Goal: Find specific page/section: Find specific page/section

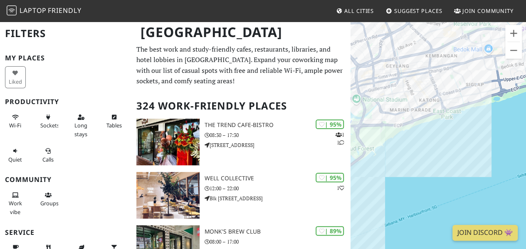
drag, startPoint x: 498, startPoint y: 80, endPoint x: 391, endPoint y: 168, distance: 139.3
click at [391, 168] on div at bounding box center [439, 145] width 176 height 249
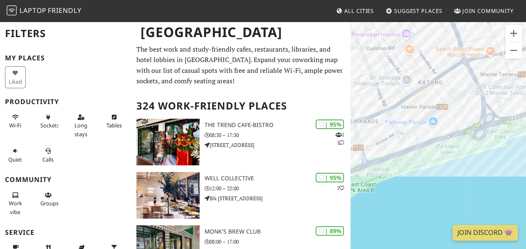
drag, startPoint x: 449, startPoint y: 145, endPoint x: 364, endPoint y: 166, distance: 87.4
click at [364, 166] on div at bounding box center [439, 145] width 176 height 249
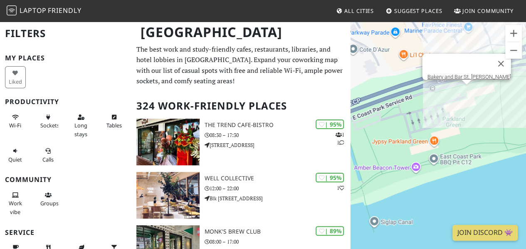
click at [474, 94] on div "Bakery and Bar St. [PERSON_NAME]" at bounding box center [439, 145] width 176 height 249
click at [463, 92] on div "Bakery and Bar St. [PERSON_NAME]" at bounding box center [439, 145] width 176 height 249
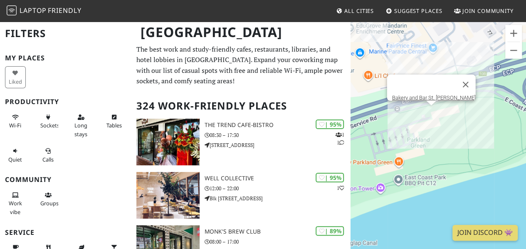
drag, startPoint x: 513, startPoint y: 103, endPoint x: 477, endPoint y: 125, distance: 42.4
click at [477, 125] on div "Bakery and Bar St. [PERSON_NAME]" at bounding box center [439, 145] width 176 height 249
click at [431, 115] on div "Bakery and Bar St. [PERSON_NAME] and Bar St. [PERSON_NAME]" at bounding box center [439, 145] width 176 height 249
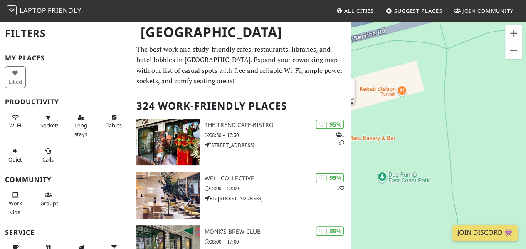
drag, startPoint x: 496, startPoint y: 134, endPoint x: 369, endPoint y: 119, distance: 127.8
click at [369, 119] on div "Bakery and Bar St. [PERSON_NAME]" at bounding box center [439, 145] width 176 height 249
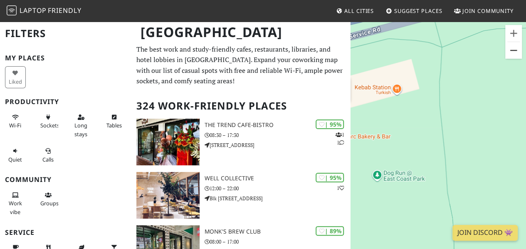
click at [515, 50] on button "Zoom out" at bounding box center [513, 50] width 17 height 17
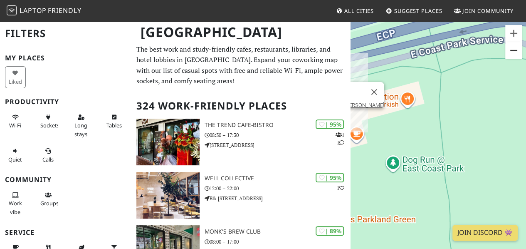
click at [515, 50] on button "Zoom out" at bounding box center [513, 50] width 17 height 17
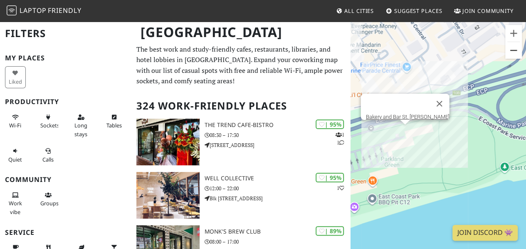
click at [515, 50] on button "Zoom out" at bounding box center [513, 50] width 17 height 17
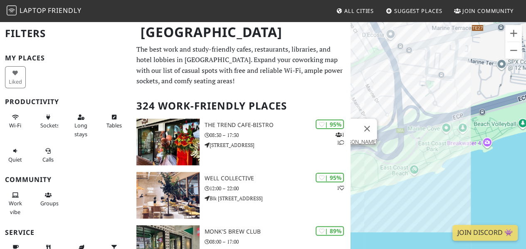
drag, startPoint x: 475, startPoint y: 151, endPoint x: 385, endPoint y: 173, distance: 92.6
click at [385, 173] on div "Bakery and Bar St. [PERSON_NAME]" at bounding box center [439, 145] width 176 height 249
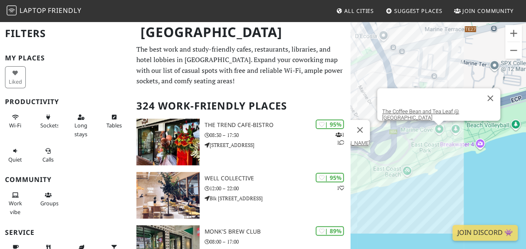
click at [439, 137] on div "Bakery and Bar St. [PERSON_NAME] The Coffee Bean and Tea Leaf @ [GEOGRAPHIC_DAT…" at bounding box center [439, 145] width 176 height 249
click at [450, 113] on link "The Coffee Bean and Tea Leaf @ [GEOGRAPHIC_DATA]" at bounding box center [420, 114] width 77 height 12
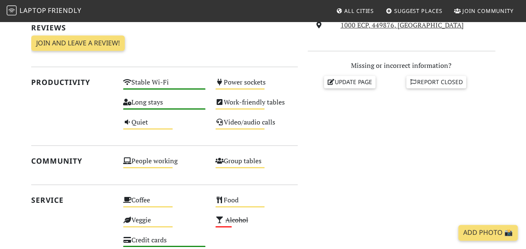
scroll to position [260, 0]
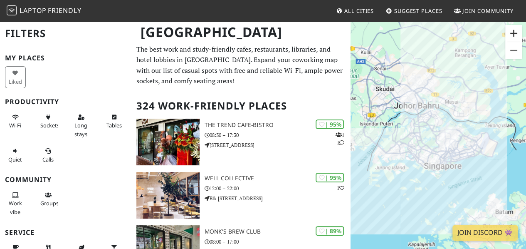
click at [514, 31] on button "Zoom in" at bounding box center [513, 33] width 17 height 17
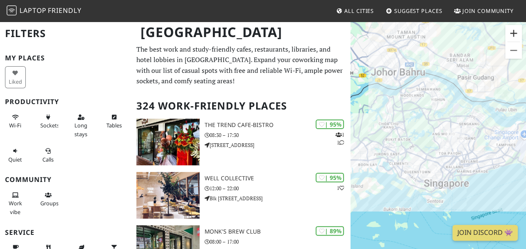
click at [514, 31] on button "Zoom in" at bounding box center [513, 33] width 17 height 17
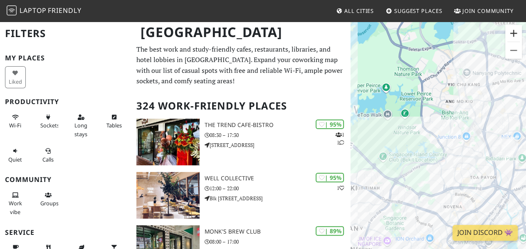
click at [514, 31] on button "Zoom in" at bounding box center [513, 33] width 17 height 17
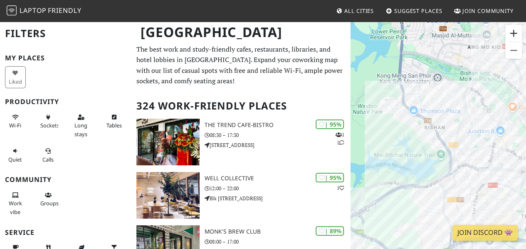
drag, startPoint x: 514, startPoint y: 31, endPoint x: 444, endPoint y: 200, distance: 182.8
click at [444, 200] on div "Keyboard shortcuts Map Data Map data ©2025 Google, Urban Redevelopment Authorit…" at bounding box center [439, 145] width 176 height 249
drag, startPoint x: 444, startPoint y: 200, endPoint x: 305, endPoint y: 48, distance: 206.1
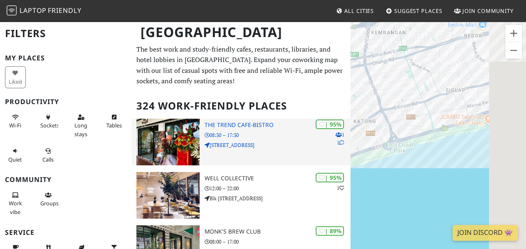
drag, startPoint x: 472, startPoint y: 120, endPoint x: 272, endPoint y: 148, distance: 201.6
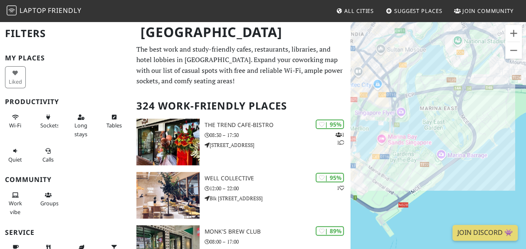
drag, startPoint x: 502, startPoint y: 173, endPoint x: 381, endPoint y: 82, distance: 151.3
click at [381, 82] on div at bounding box center [439, 145] width 176 height 249
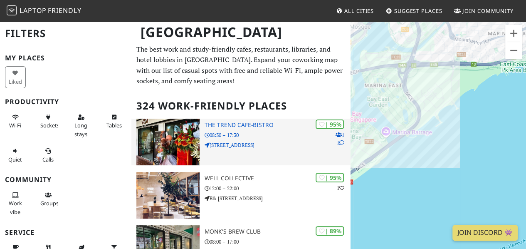
drag, startPoint x: 473, startPoint y: 104, endPoint x: 316, endPoint y: 140, distance: 161.1
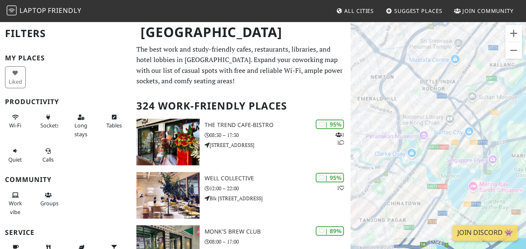
drag, startPoint x: 499, startPoint y: 197, endPoint x: 384, endPoint y: 82, distance: 162.7
click at [384, 82] on div at bounding box center [439, 145] width 176 height 249
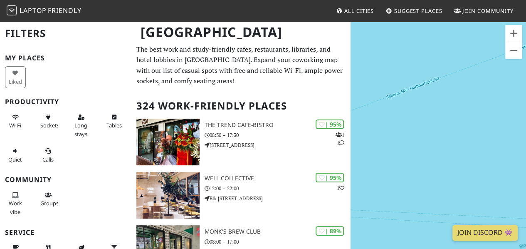
drag, startPoint x: 451, startPoint y: 84, endPoint x: 500, endPoint y: 188, distance: 114.7
click at [500, 188] on div at bounding box center [439, 145] width 176 height 249
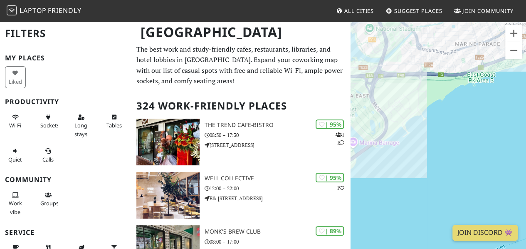
drag, startPoint x: 417, startPoint y: 71, endPoint x: 465, endPoint y: 188, distance: 126.7
click at [465, 188] on div at bounding box center [439, 145] width 176 height 249
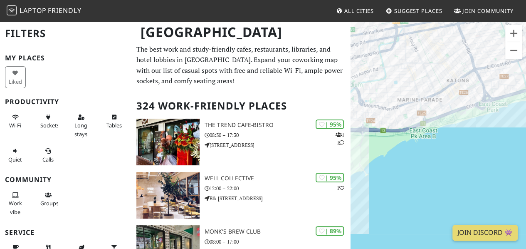
drag, startPoint x: 469, startPoint y: 113, endPoint x: 394, endPoint y: 173, distance: 96.1
click at [394, 173] on div at bounding box center [439, 145] width 176 height 249
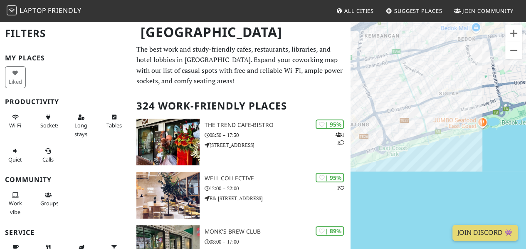
drag, startPoint x: 484, startPoint y: 143, endPoint x: 409, endPoint y: 159, distance: 77.4
click at [409, 159] on div at bounding box center [439, 145] width 176 height 249
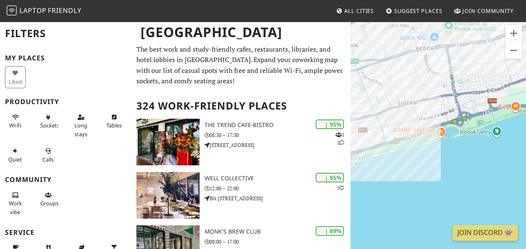
drag, startPoint x: 476, startPoint y: 144, endPoint x: 441, endPoint y: 153, distance: 36.0
click at [441, 153] on div at bounding box center [439, 145] width 176 height 249
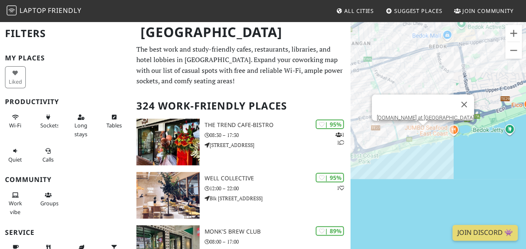
click at [421, 132] on div "[DOMAIN_NAME] at [GEOGRAPHIC_DATA]" at bounding box center [439, 145] width 176 height 249
